Goal: Task Accomplishment & Management: Manage account settings

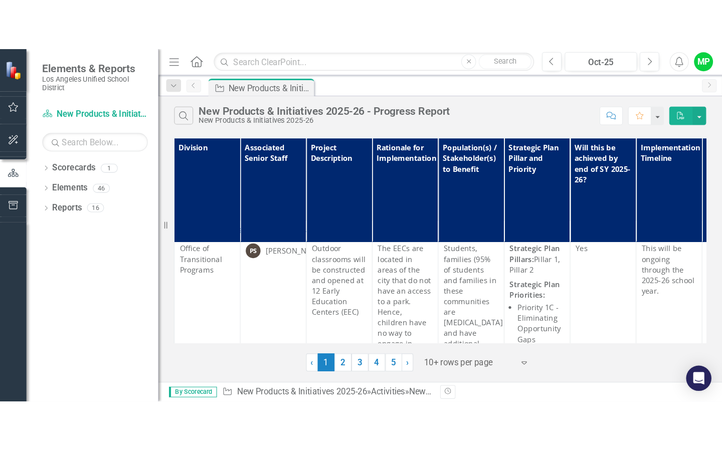
scroll to position [32, 0]
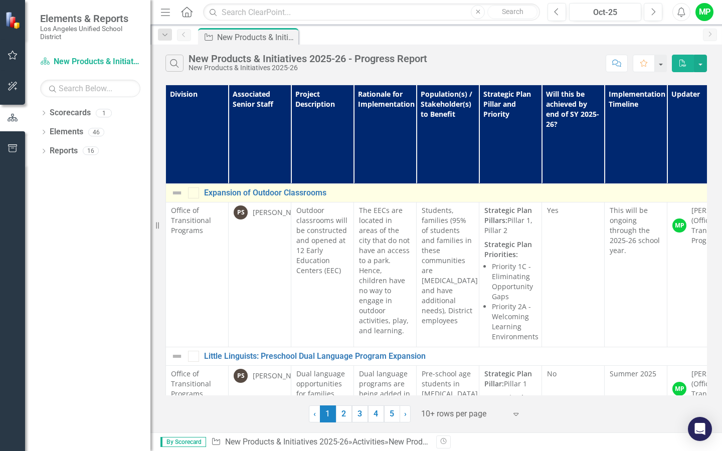
click at [175, 193] on img at bounding box center [177, 193] width 12 height 12
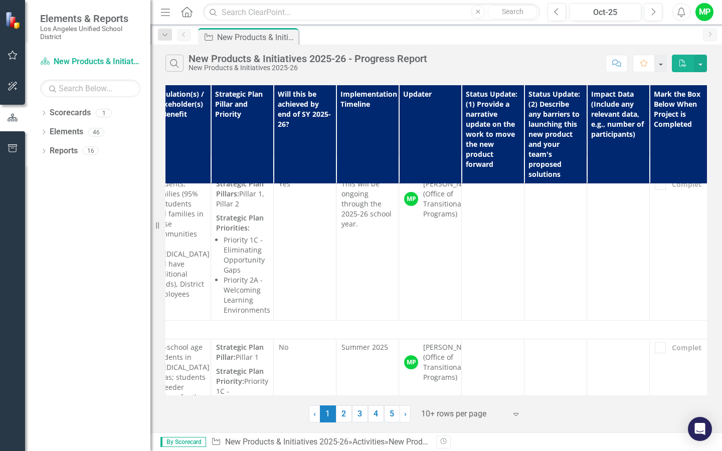
scroll to position [27, 271]
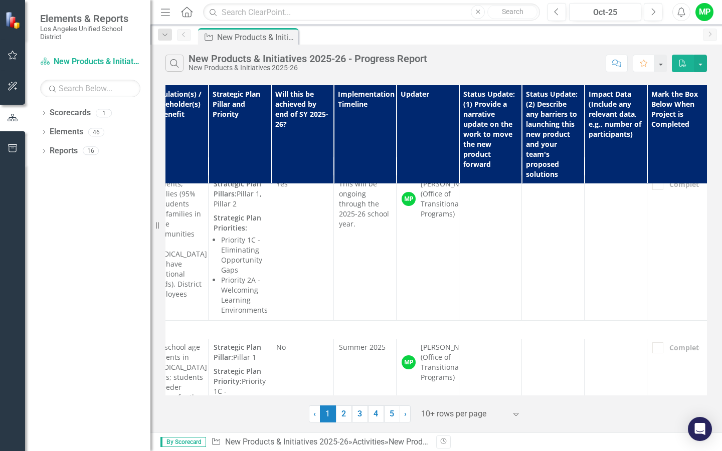
click at [489, 142] on th "Status Update: (1) Provide a narrative update on the work to move the new produ…" at bounding box center [490, 134] width 63 height 99
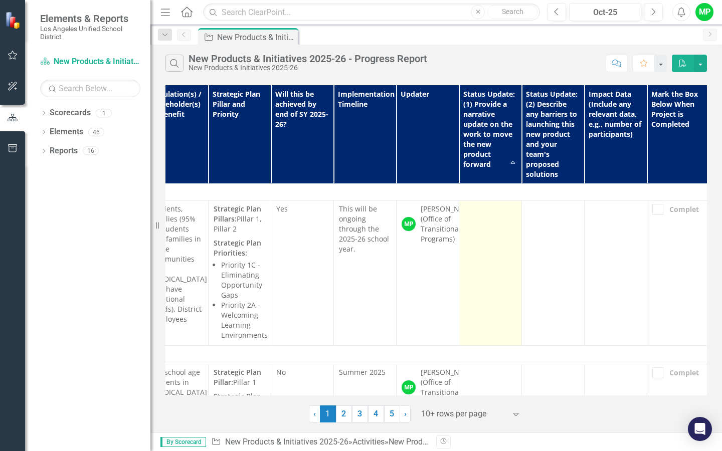
scroll to position [0, 271]
click at [489, 231] on td at bounding box center [490, 275] width 63 height 145
click at [483, 234] on td at bounding box center [490, 275] width 63 height 145
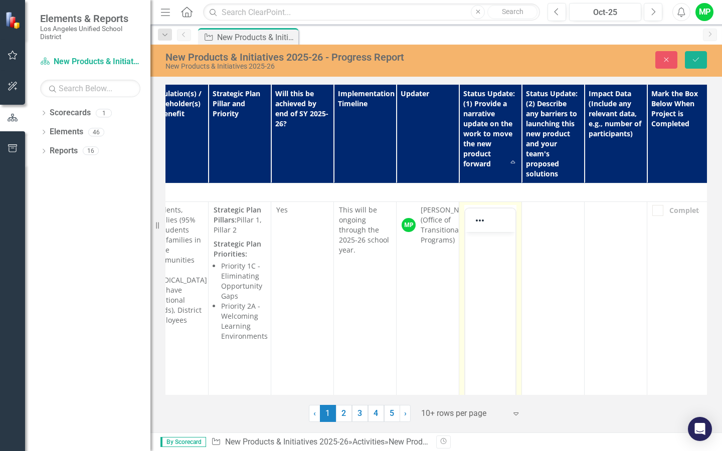
scroll to position [0, 0]
click at [492, 229] on div at bounding box center [479, 221] width 29 height 20
click at [515, 157] on th "Status Update: (1) Provide a narrative update on the work to move the new produ…" at bounding box center [490, 134] width 63 height 99
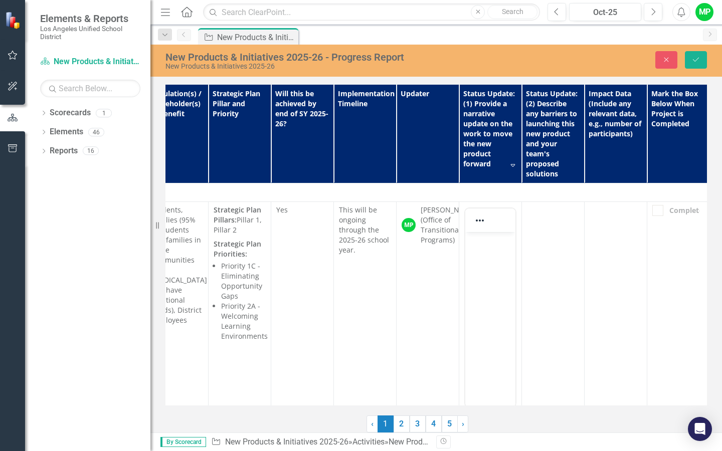
click at [484, 150] on th "Status Update: (1) Provide a narrative update on the work to move the new produ…" at bounding box center [490, 134] width 63 height 99
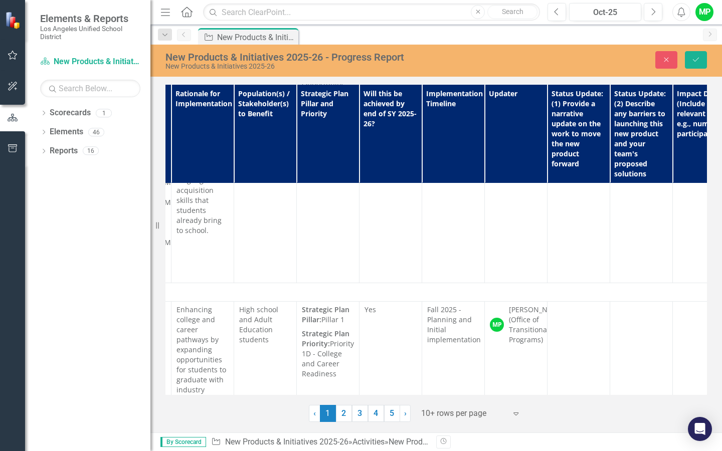
scroll to position [457, 183]
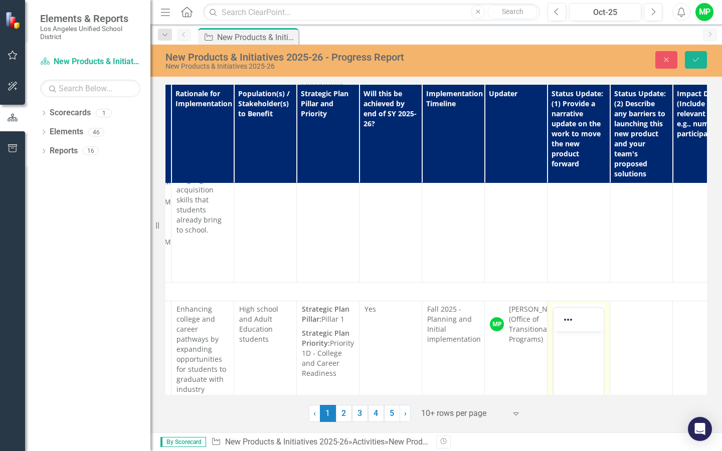
scroll to position [0, 0]
click at [569, 314] on icon "Reveal or hide additional toolbar items" at bounding box center [568, 320] width 12 height 12
click at [590, 310] on div at bounding box center [579, 320] width 50 height 20
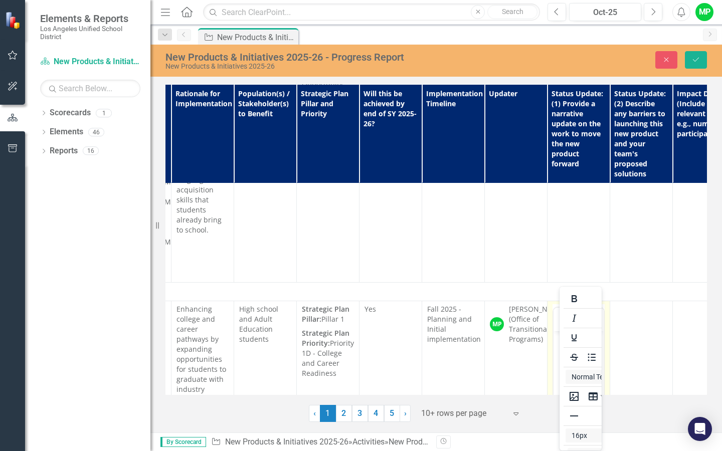
click at [582, 310] on div at bounding box center [568, 320] width 29 height 20
click at [566, 314] on icon "Reveal or hide additional toolbar items" at bounding box center [568, 320] width 12 height 12
click at [572, 335] on p "Rich Text Area. Press ALT-0 for help." at bounding box center [578, 340] width 45 height 12
click at [573, 335] on p "The program has been" at bounding box center [578, 352] width 45 height 36
click at [555, 335] on body "The preview program has been" at bounding box center [579, 407] width 50 height 150
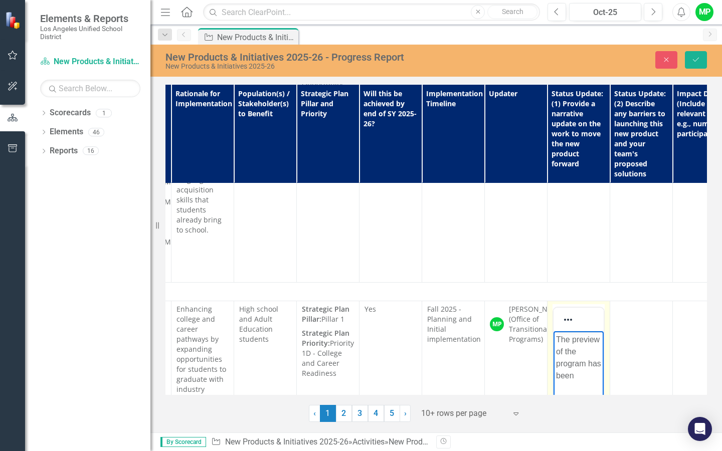
click at [580, 335] on p "The preview of the program has been" at bounding box center [578, 358] width 45 height 48
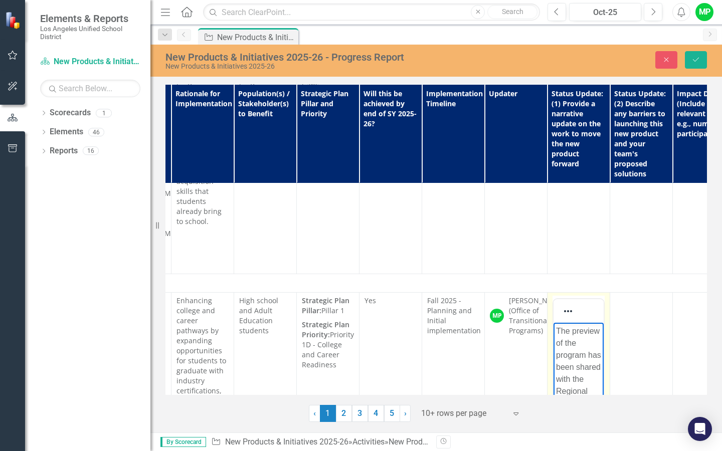
scroll to position [467, 183]
drag, startPoint x: 573, startPoint y: 332, endPoint x: 549, endPoint y: 333, distance: 24.1
click at [554, 333] on html "The preview of the program has been shared with the Regional Directors," at bounding box center [579, 396] width 50 height 150
click at [596, 335] on p "A preview of the program has been shared with the Regional Directors," at bounding box center [578, 359] width 45 height 72
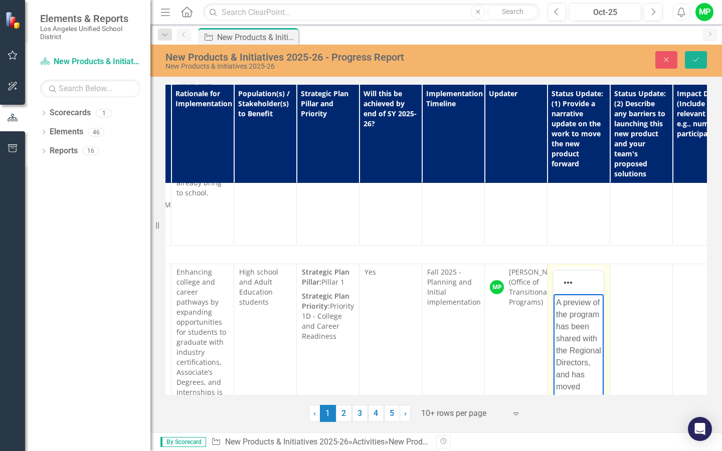
scroll to position [506, 183]
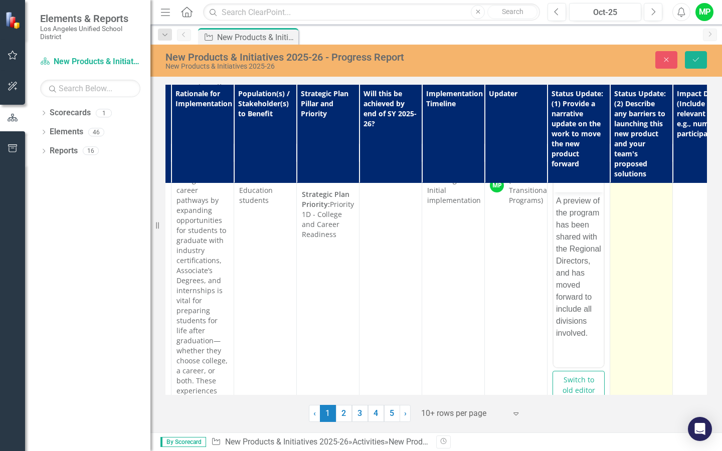
scroll to position [477, 183]
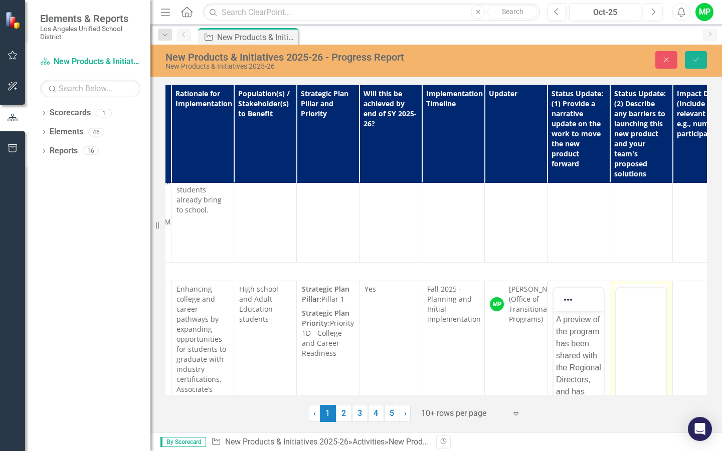
scroll to position [0, 0]
click at [628, 329] on body "Rich Text Area. Press ALT-0 for help." at bounding box center [641, 386] width 50 height 150
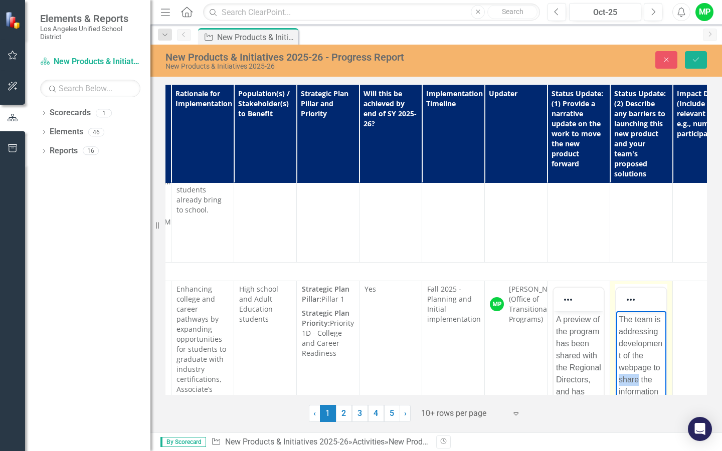
drag, startPoint x: 638, startPoint y: 383, endPoint x: 618, endPoint y: 384, distance: 20.1
click at [618, 335] on body "The team is addressing development of the webpage to share the information cent…" at bounding box center [641, 386] width 50 height 150
drag, startPoint x: 648, startPoint y: 381, endPoint x: 617, endPoint y: 383, distance: 30.6
click at [617, 335] on body "The team is addressing development of the webpage to connect the information ce…" at bounding box center [641, 386] width 50 height 150
click at [653, 335] on p "The team is addressing development of the webpage to share the information cent…" at bounding box center [641, 362] width 45 height 96
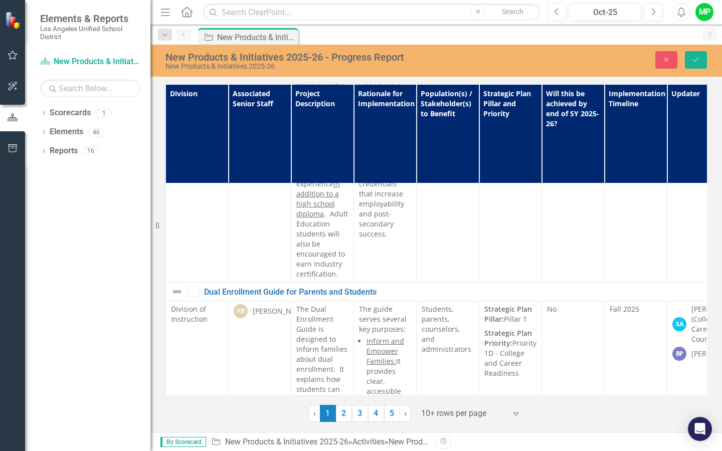
scroll to position [959, 0]
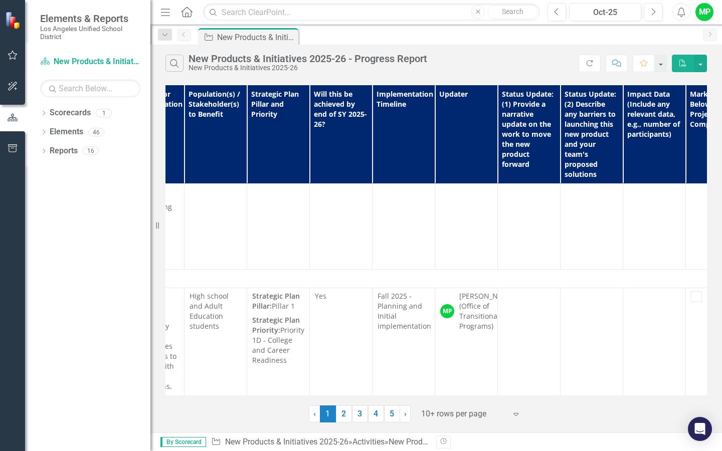
scroll to position [370, 235]
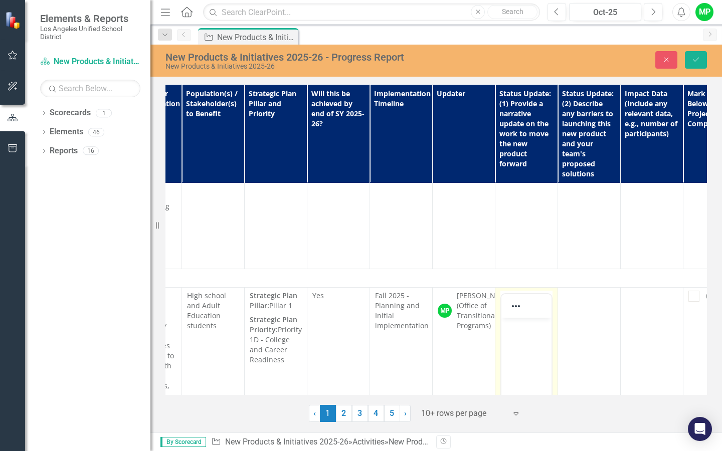
scroll to position [0, 0]
click at [513, 331] on p "Rich Text Area. Press ALT-0 for help." at bounding box center [526, 326] width 45 height 12
click at [514, 331] on p "The planning team is moving forward with the implementation." at bounding box center [526, 368] width 45 height 96
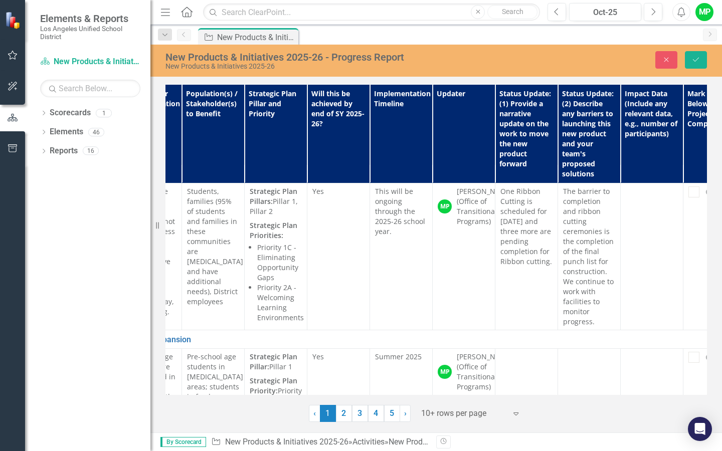
scroll to position [0, 235]
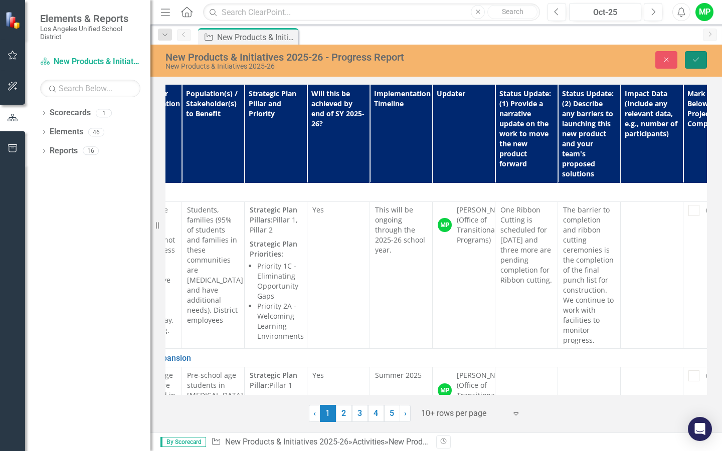
click at [686, 57] on icon "Save" at bounding box center [696, 59] width 9 height 7
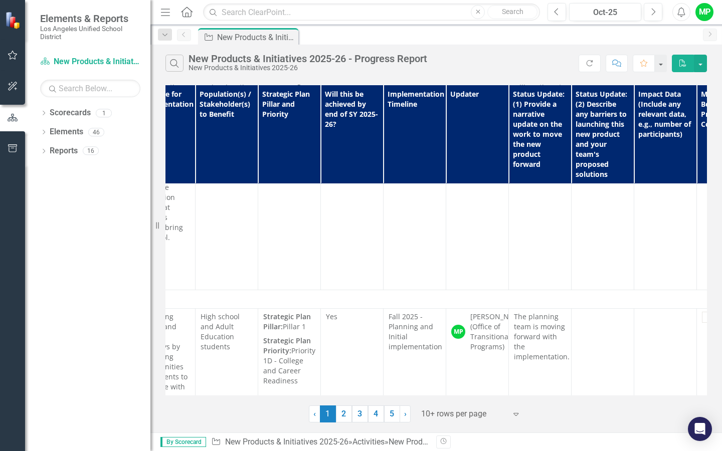
scroll to position [349, 281]
